Goal: Check status: Check status

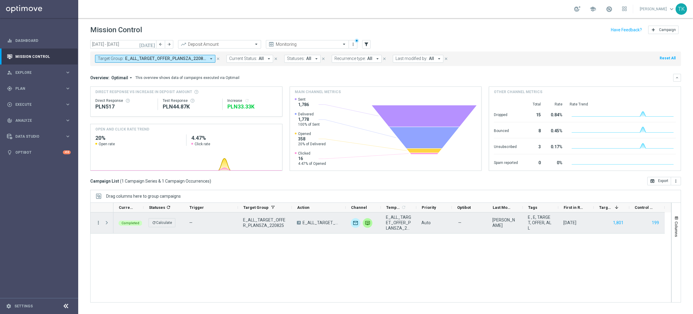
click at [100, 224] on icon "more_vert" at bounding box center [98, 222] width 5 height 5
click at [133, 233] on span "Campaign Metrics" at bounding box center [125, 235] width 31 height 4
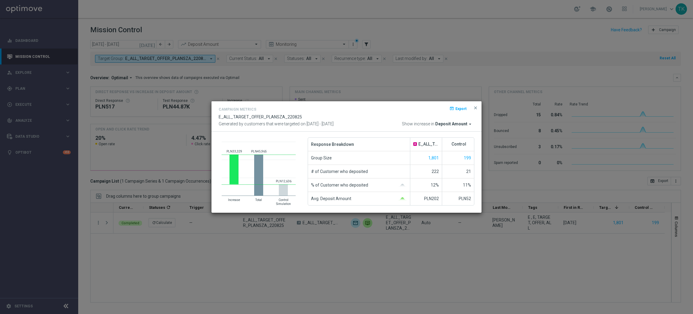
click at [236, 150] on text "PLN33,329 ​ PLN33,329" at bounding box center [235, 151] width 16 height 3
drag, startPoint x: 232, startPoint y: 151, endPoint x: 239, endPoint y: 151, distance: 7.2
click at [239, 151] on text "PLN33,329 ​ PLN33,329" at bounding box center [235, 151] width 16 height 3
click at [474, 110] on span "close" at bounding box center [475, 107] width 5 height 5
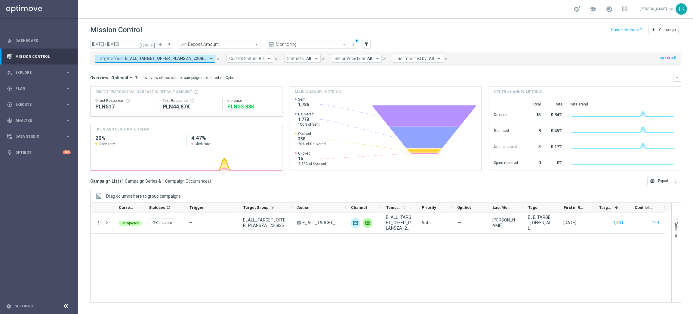
click at [171, 57] on span "E_ALL_TARGET_OFFER_PLANSZA_220825" at bounding box center [165, 58] width 81 height 5
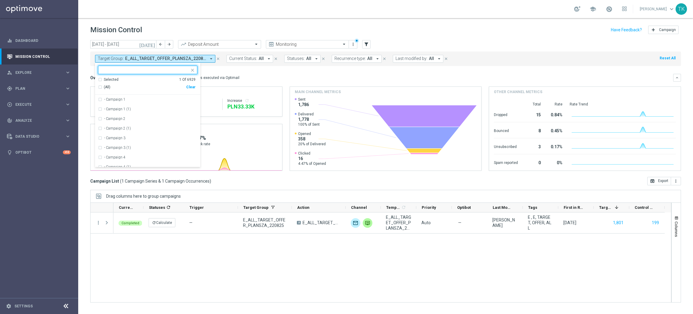
click at [0, 0] on div "Clear" at bounding box center [0, 0] width 0 height 0
click at [144, 70] on input "text" at bounding box center [145, 69] width 88 height 5
paste input "E_HIGH_AUTO_DEPO_SILVER_EVIP_25 do 500 PLN_WEEKLY"
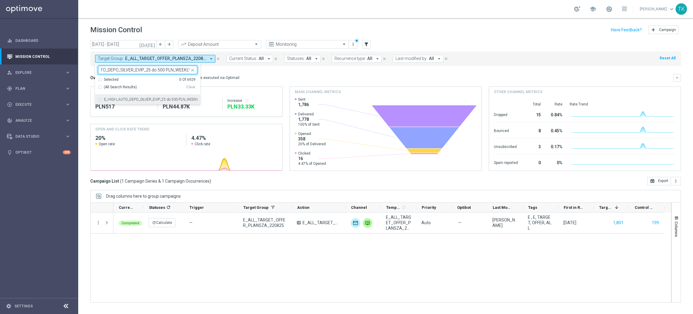
click at [134, 96] on div "E_HIGH_AUTO_DEPO_SILVER_EVIP_25 do 500 PLN_WEEKLY" at bounding box center [147, 99] width 99 height 10
type input "E_HIGH_AUTO_DEPO_SILVER_EVIP_25 do 500 PLN_WEEKLY"
click at [84, 76] on div "[DATE] [DATE] - [DATE] arrow_back arrow_forward Deposit Amount trending_up Moni…" at bounding box center [385, 174] width 615 height 268
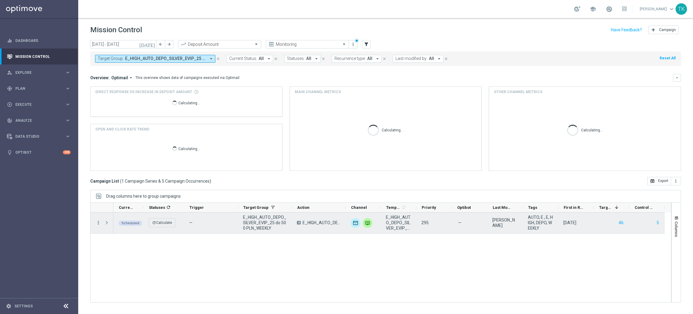
click at [97, 223] on icon "more_vert" at bounding box center [98, 222] width 5 height 5
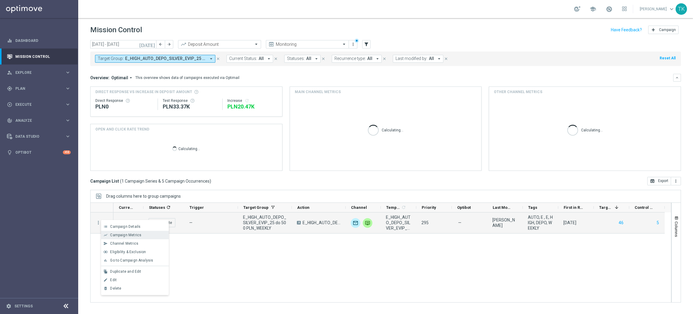
click at [132, 231] on div "show_chart Campaign Metrics" at bounding box center [135, 234] width 68 height 8
